Goal: Find specific page/section: Find specific page/section

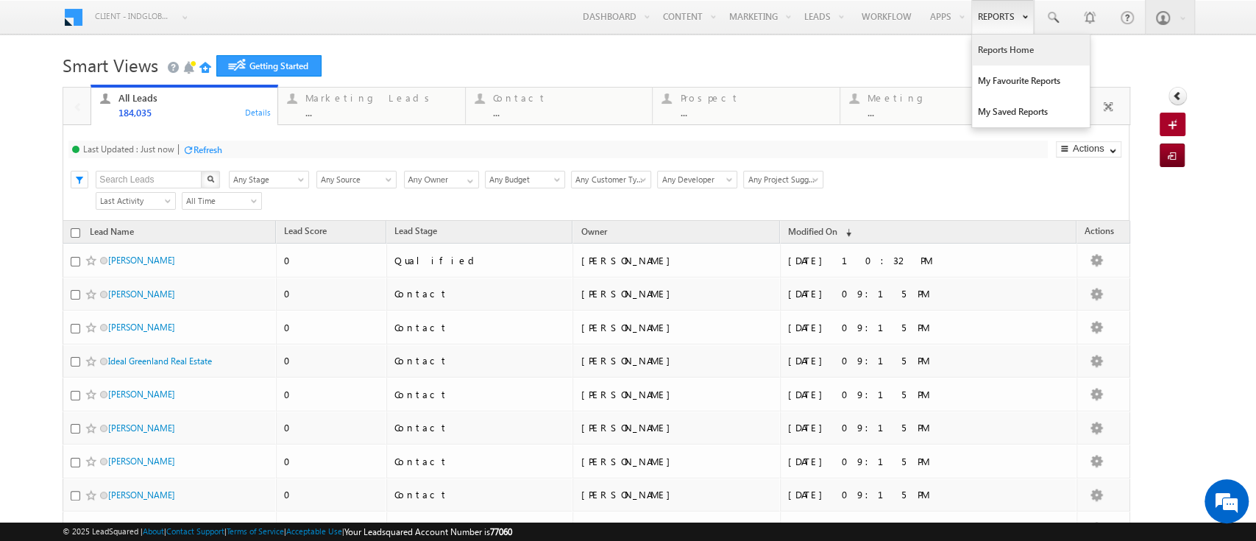
click at [997, 49] on link "Reports Home" at bounding box center [1031, 50] width 118 height 31
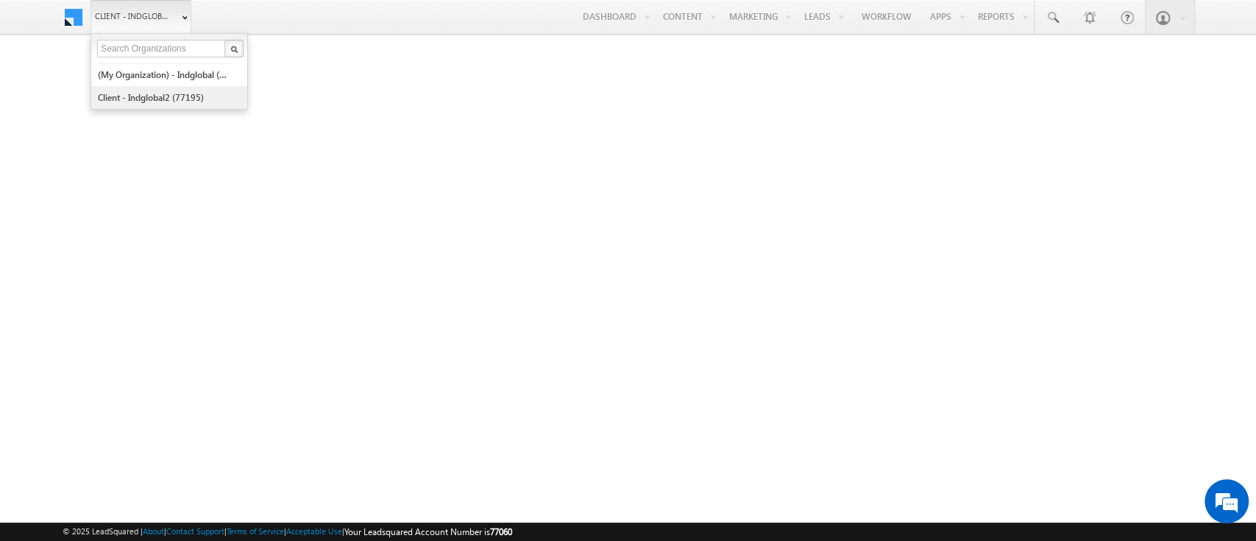
click at [112, 91] on link "Client - indglobal2 (77195)" at bounding box center [164, 97] width 135 height 23
